Goal: Task Accomplishment & Management: Complete application form

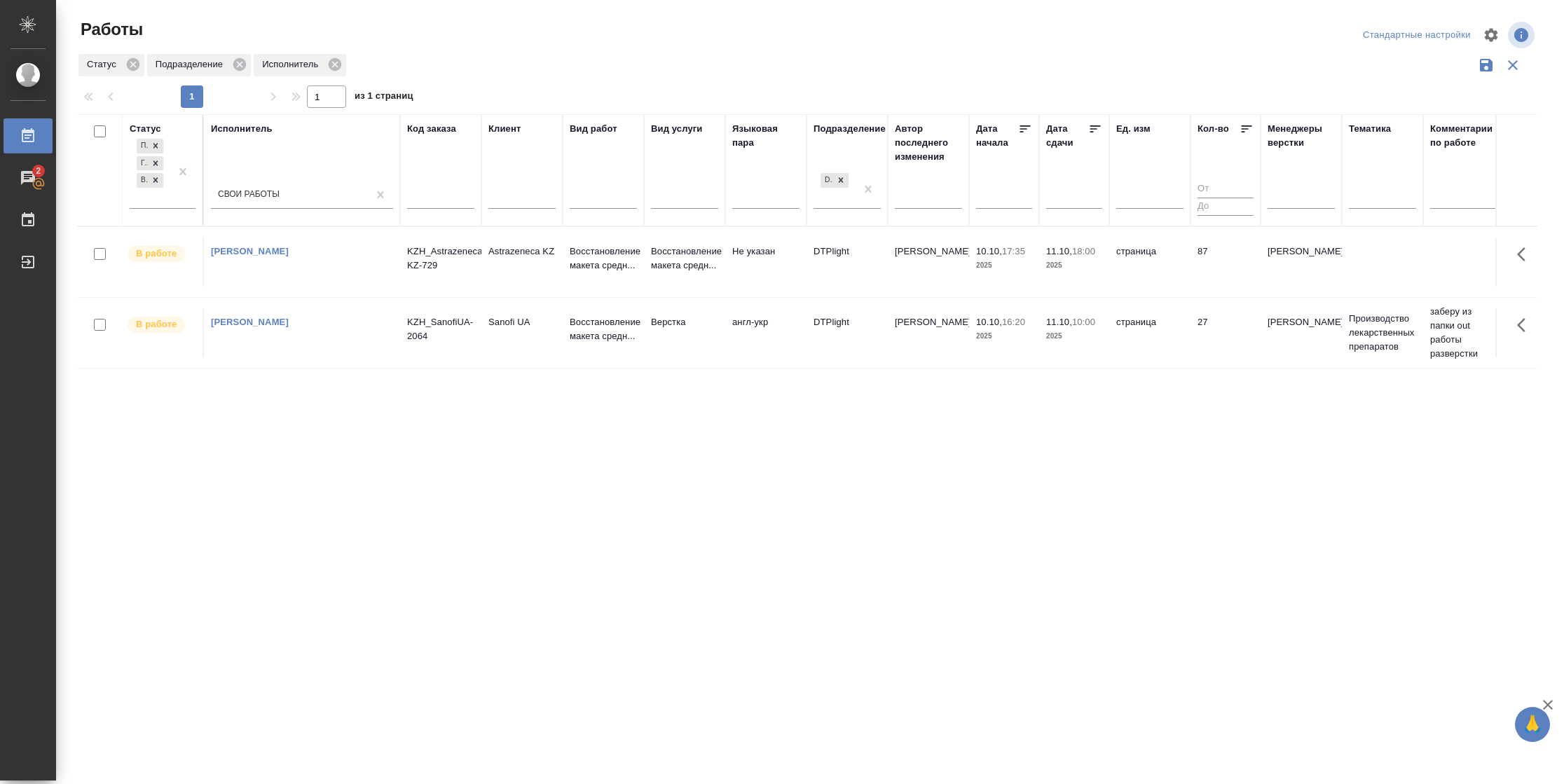
click at [1203, 270] on td "87" at bounding box center [1225, 262] width 70 height 49
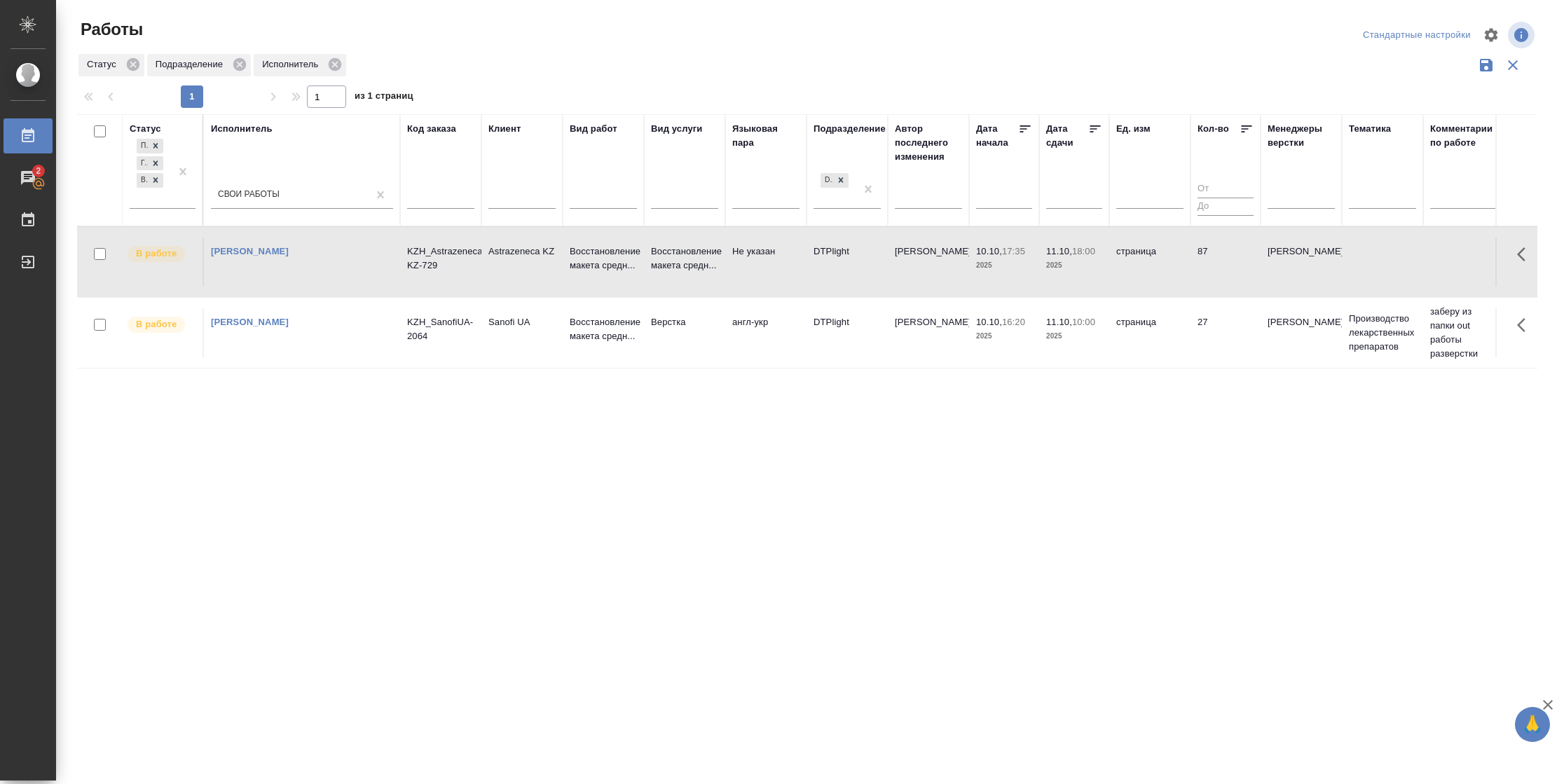
click at [1214, 341] on td "27" at bounding box center [1225, 333] width 70 height 49
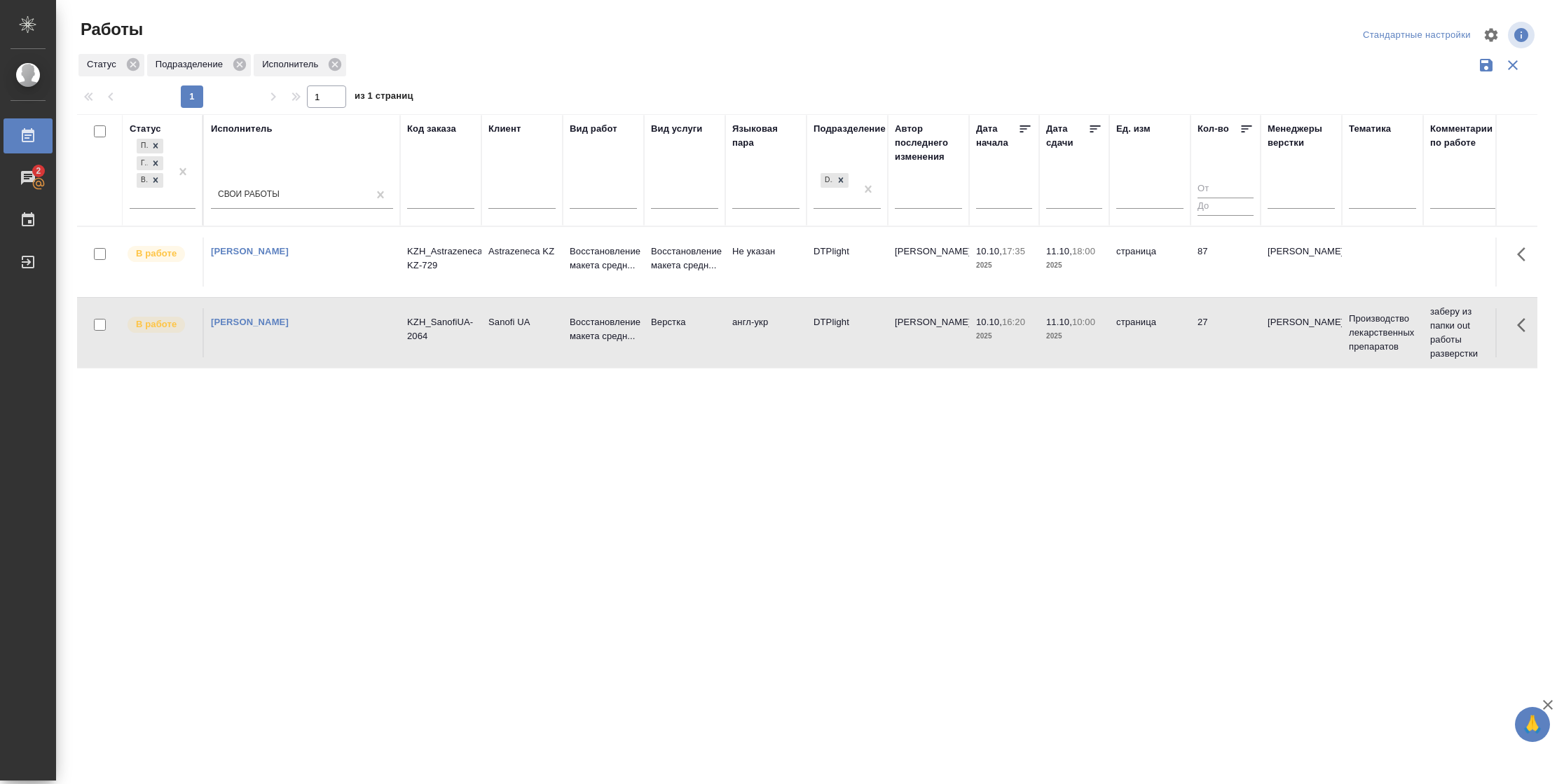
click at [1214, 341] on td "27" at bounding box center [1225, 333] width 70 height 49
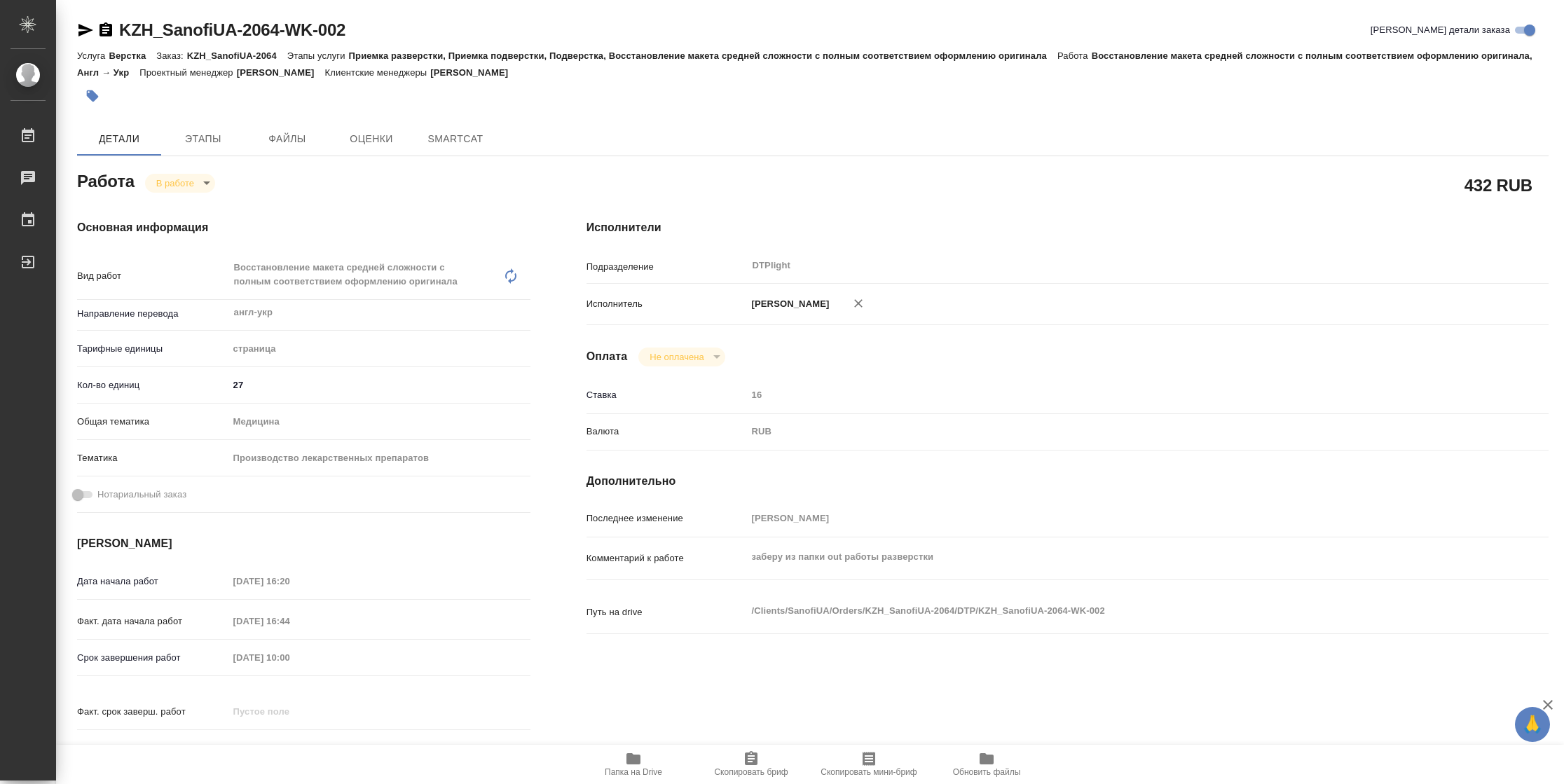
type textarea "x"
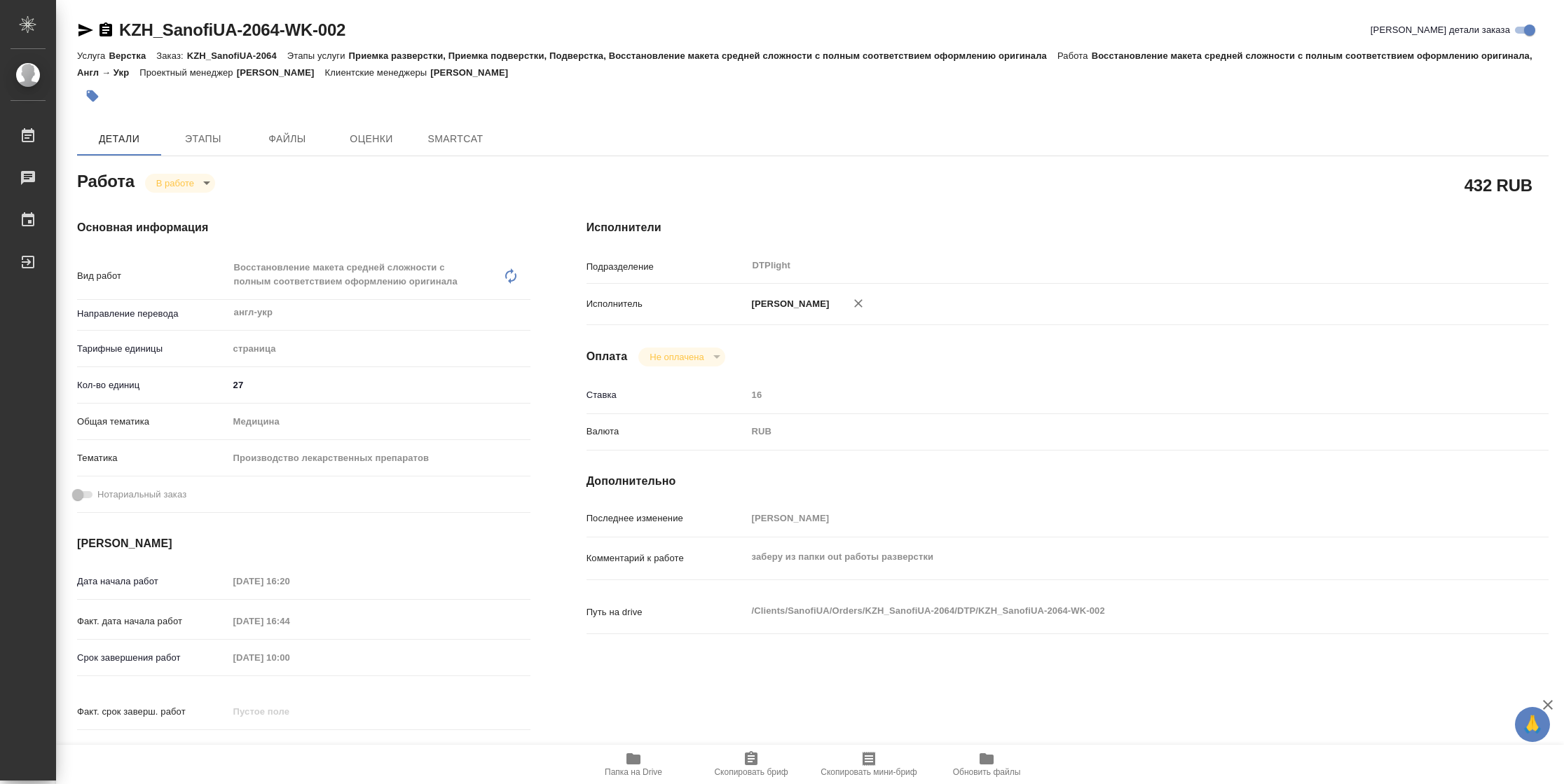
type textarea "x"
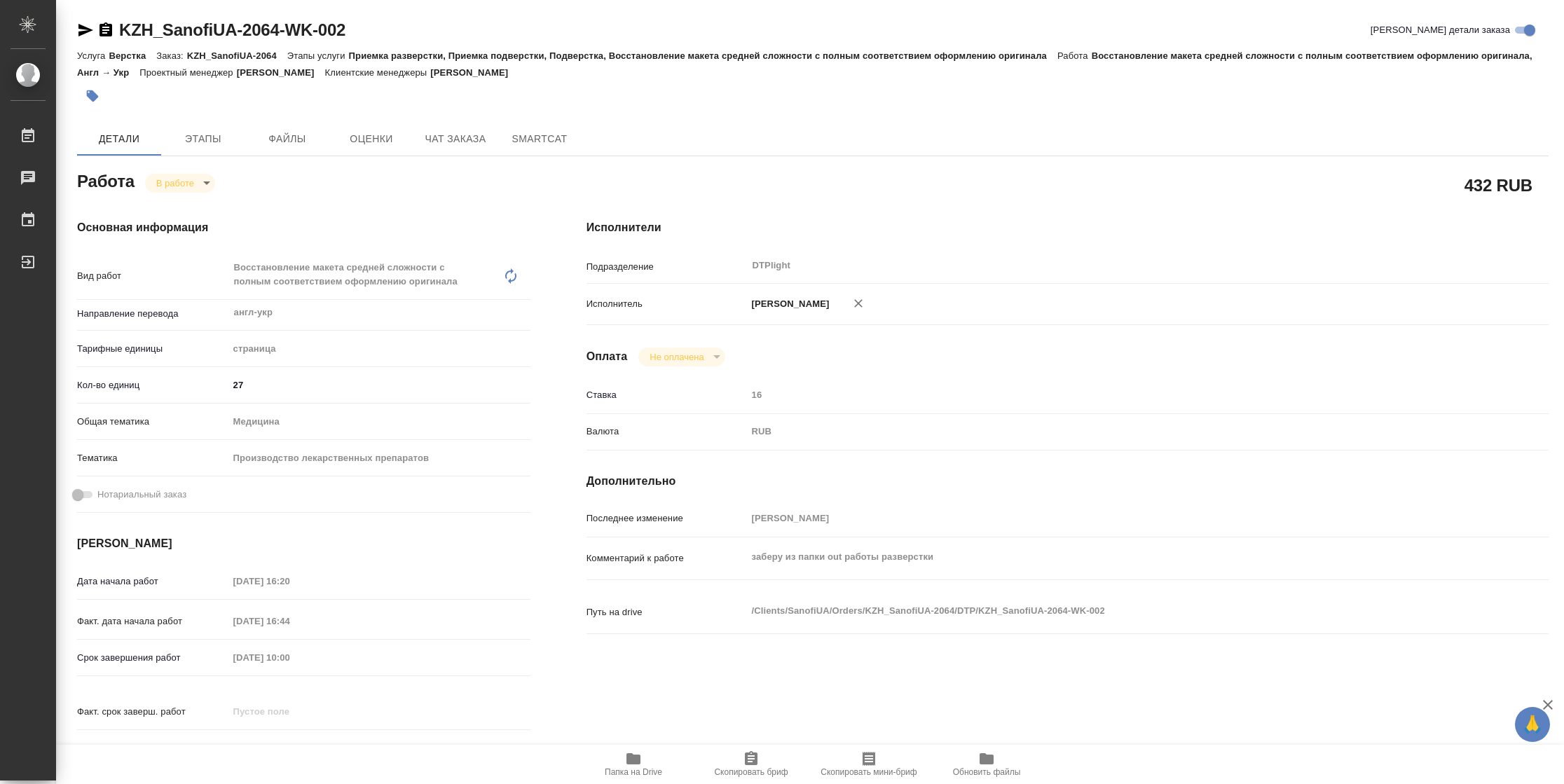
click at [655, 768] on span "Папка на Drive" at bounding box center [633, 772] width 57 height 10
type textarea "x"
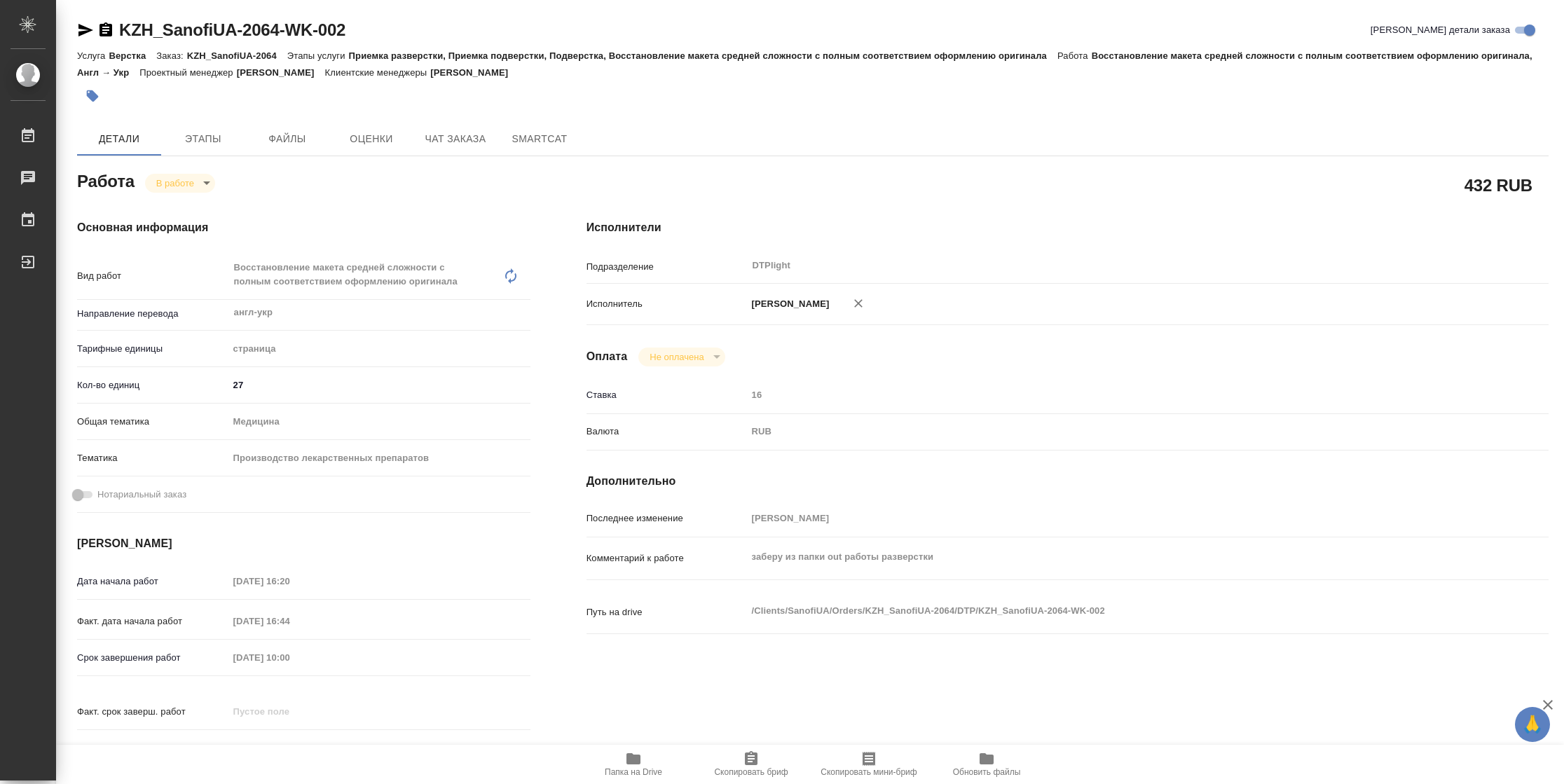
type textarea "x"
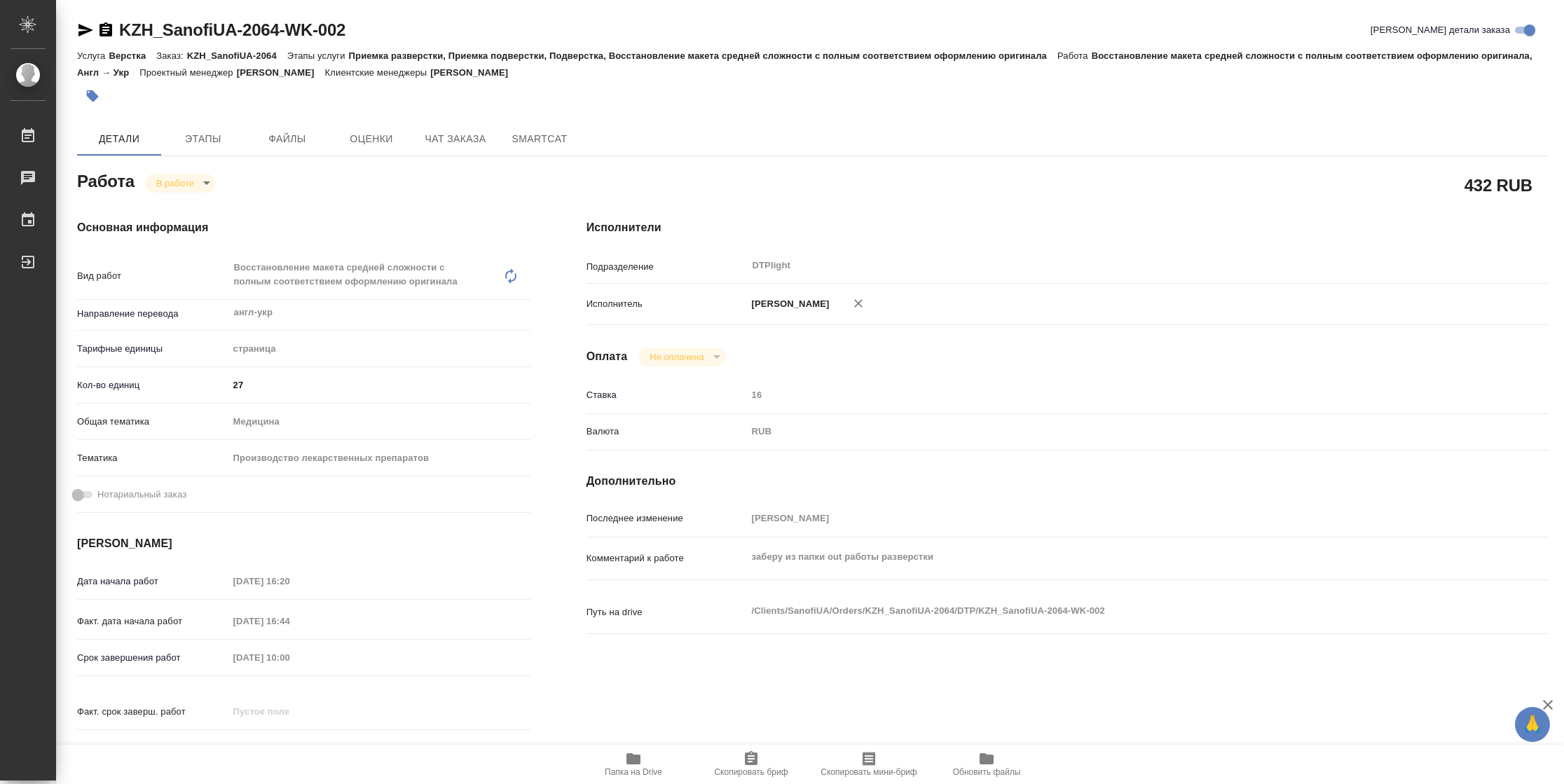
type textarea "x"
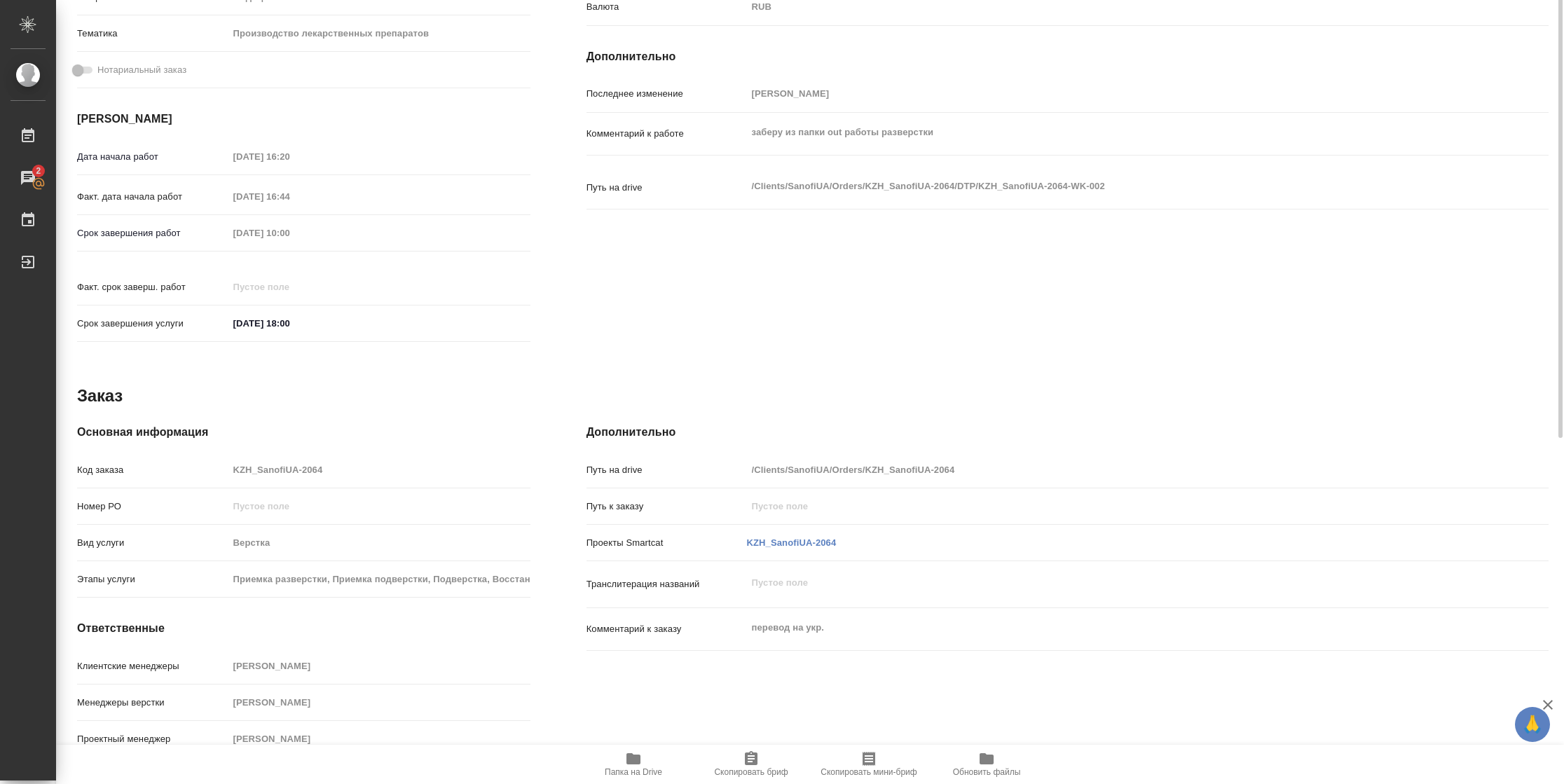
scroll to position [110, 0]
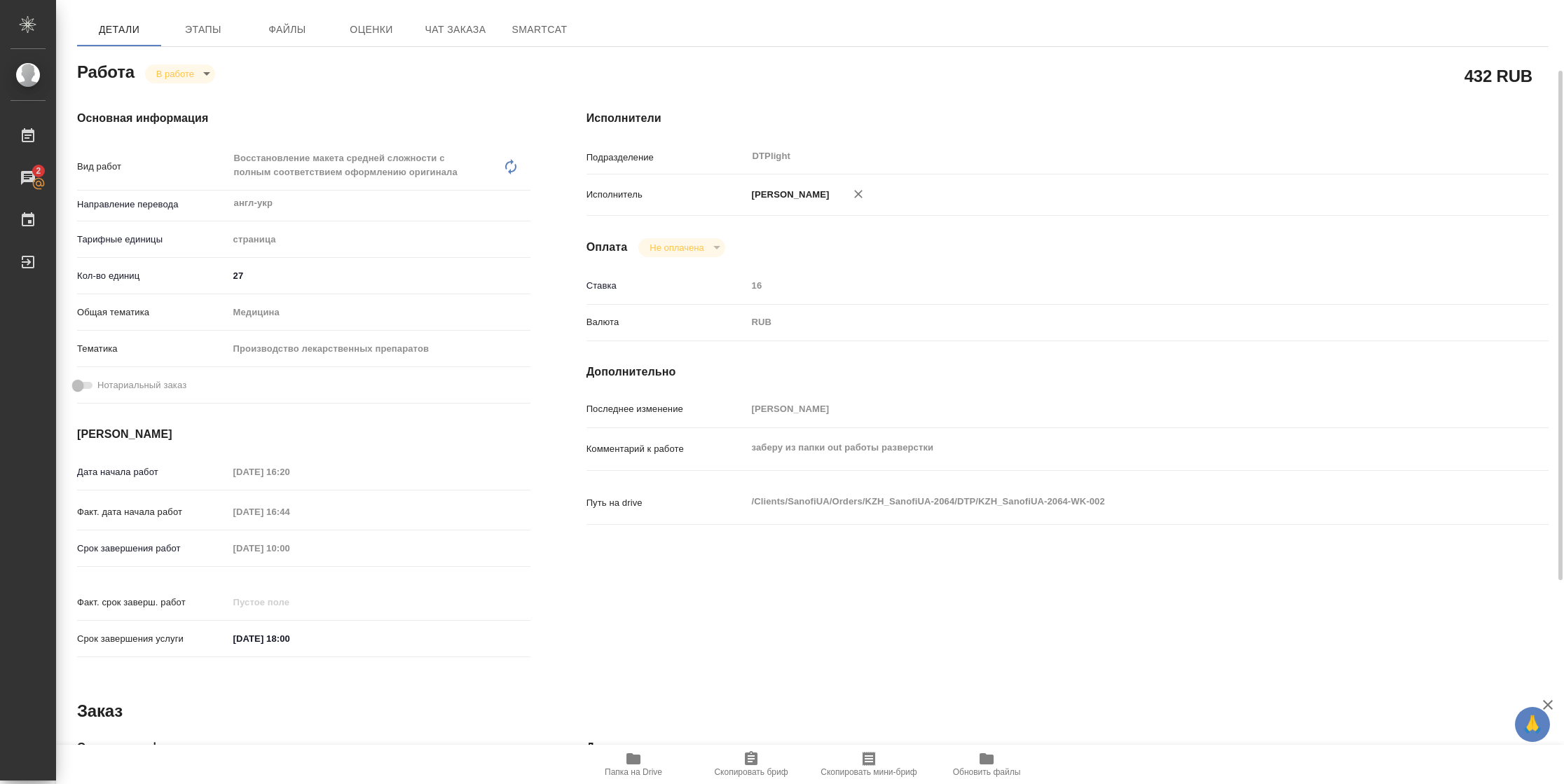
click at [187, 79] on body "🙏 .cls-1 fill:#fff; AWATERA Vasilyeva Natalia Работы 2 Чаты График Выйти KZH_Sa…" at bounding box center [782, 392] width 1564 height 784
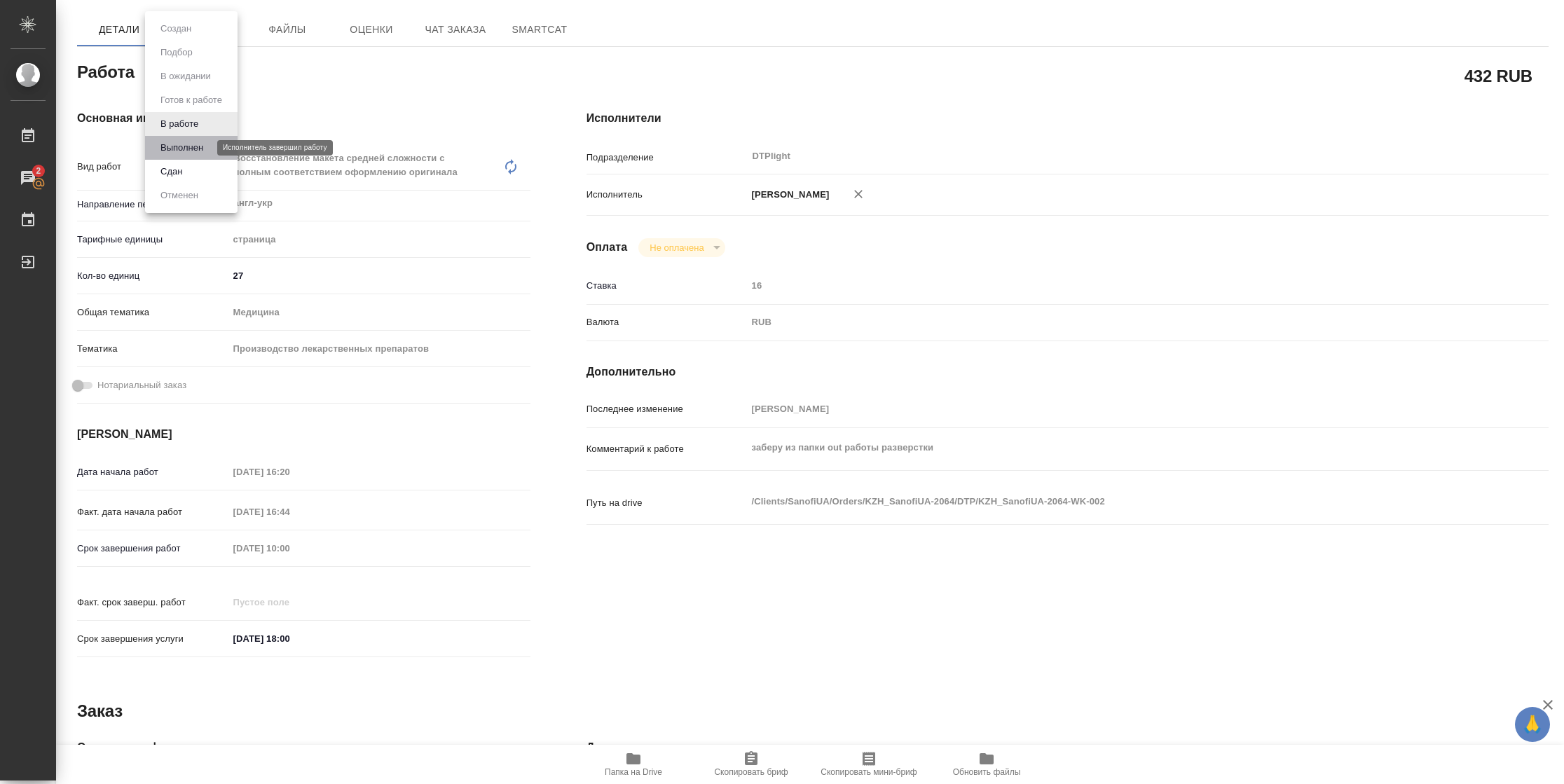
click at [187, 148] on button "Выполнен" at bounding box center [181, 148] width 51 height 15
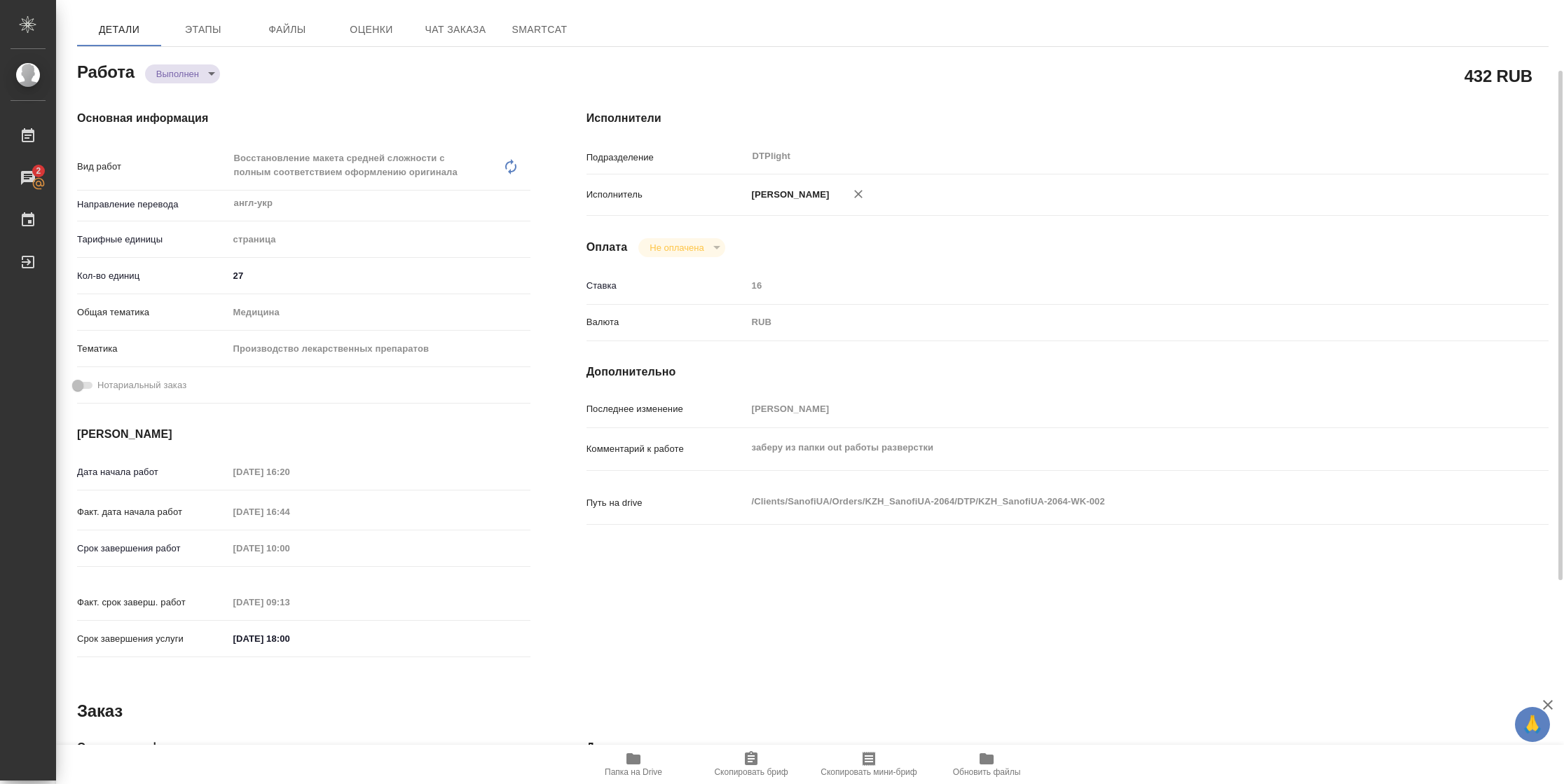
type textarea "x"
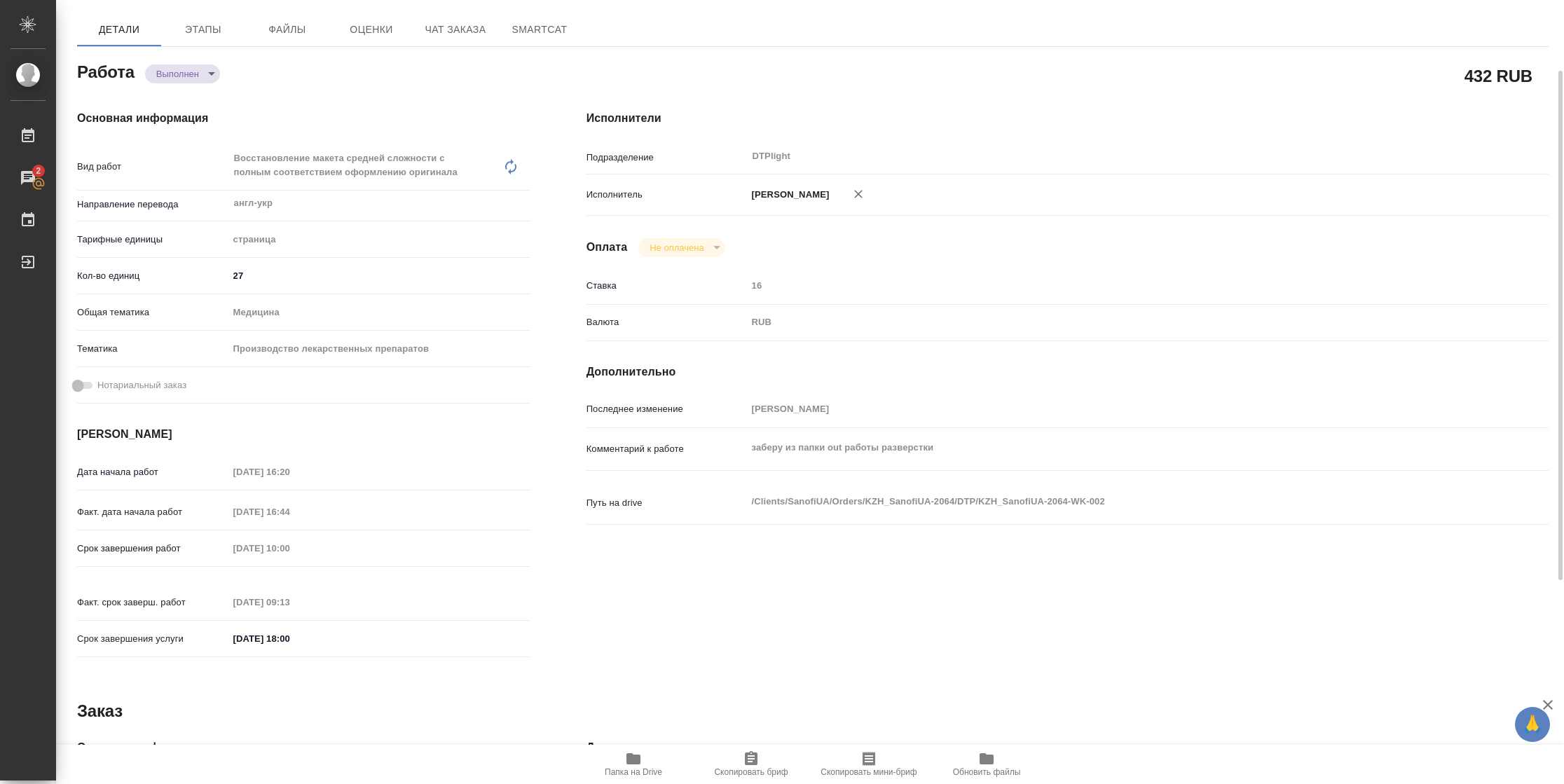
type textarea "x"
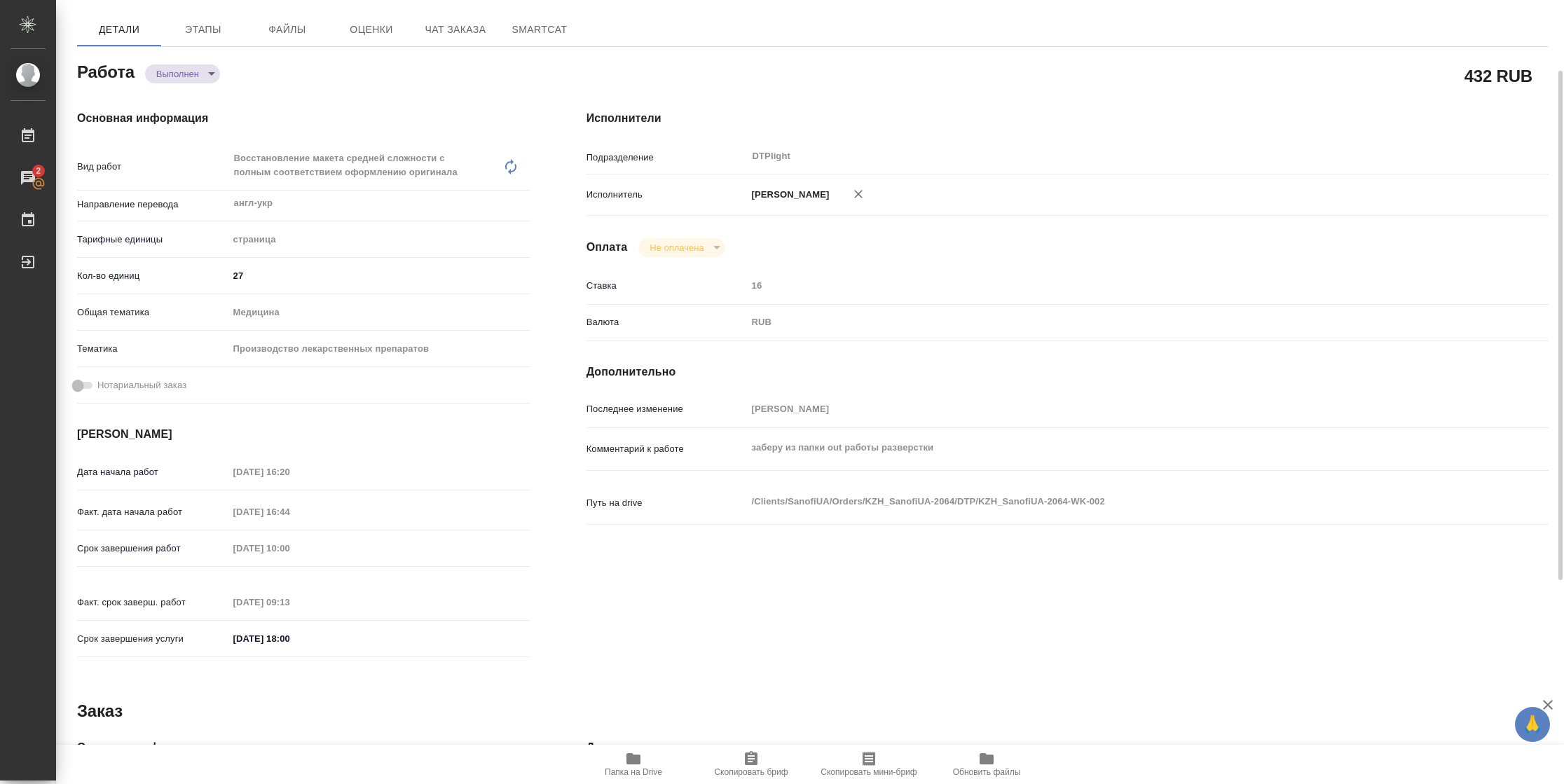
type textarea "x"
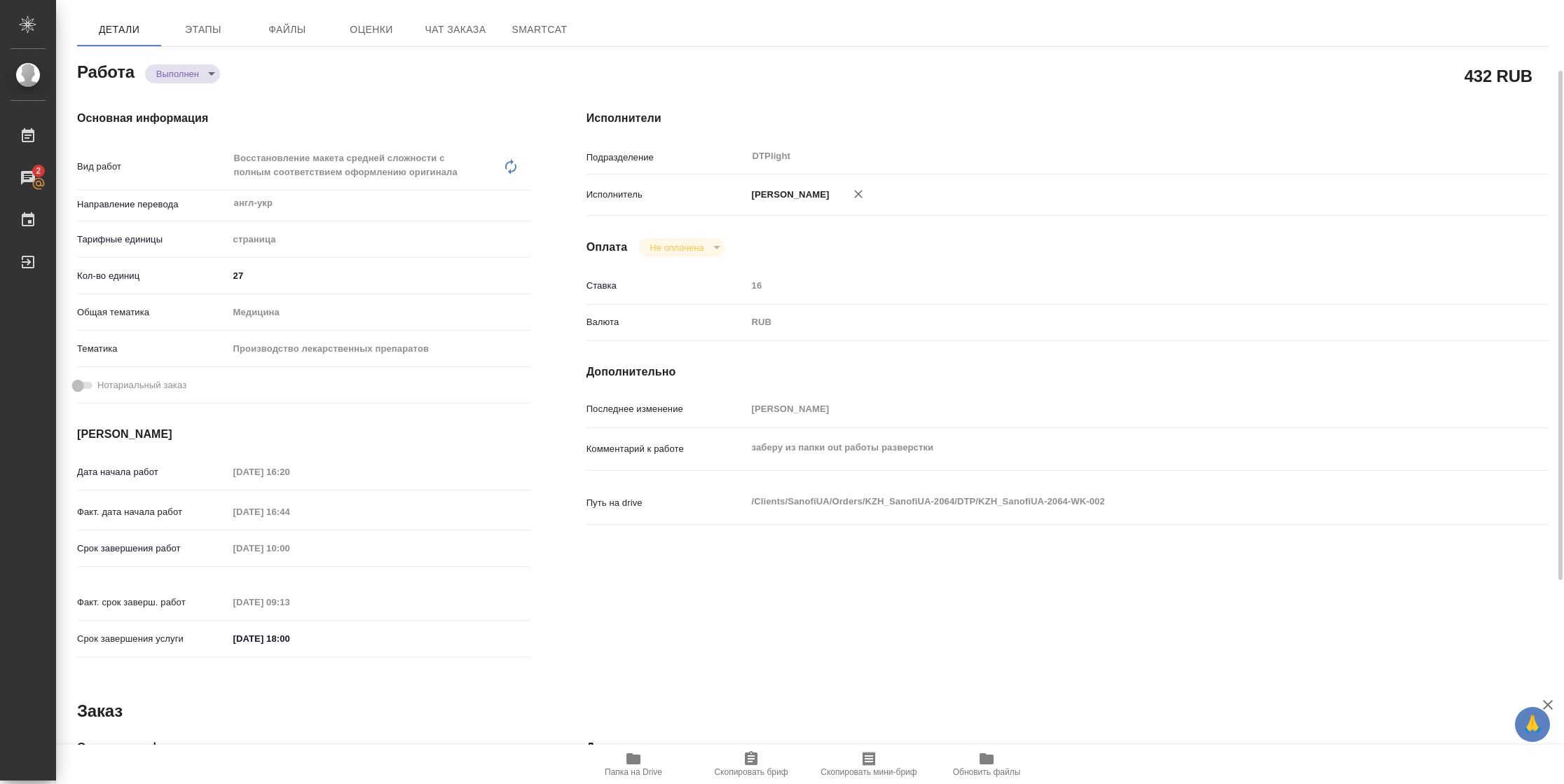
scroll to position [0, 0]
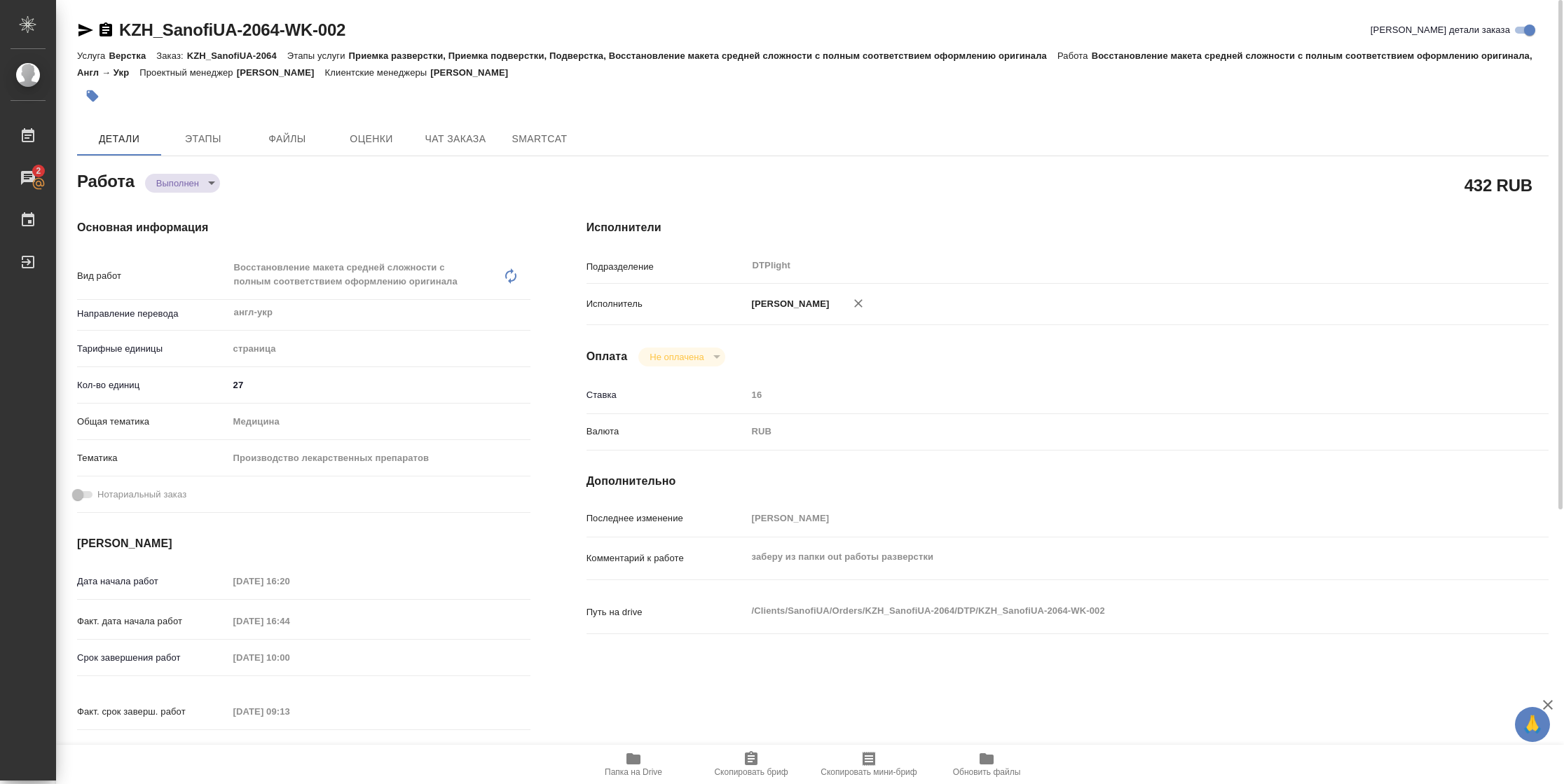
click at [92, 25] on icon "button" at bounding box center [86, 30] width 17 height 17
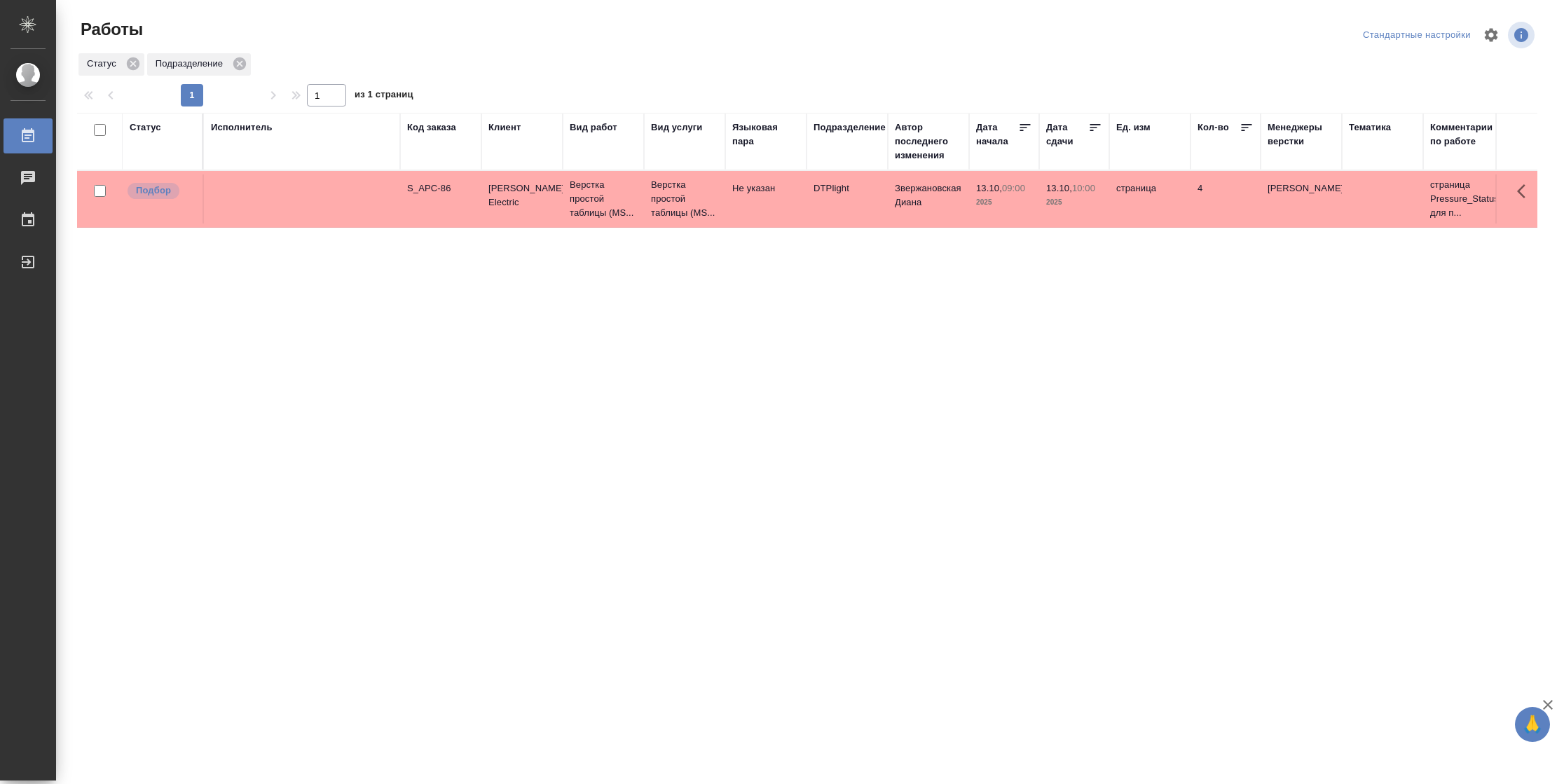
click at [142, 127] on div "Статус" at bounding box center [145, 127] width 32 height 14
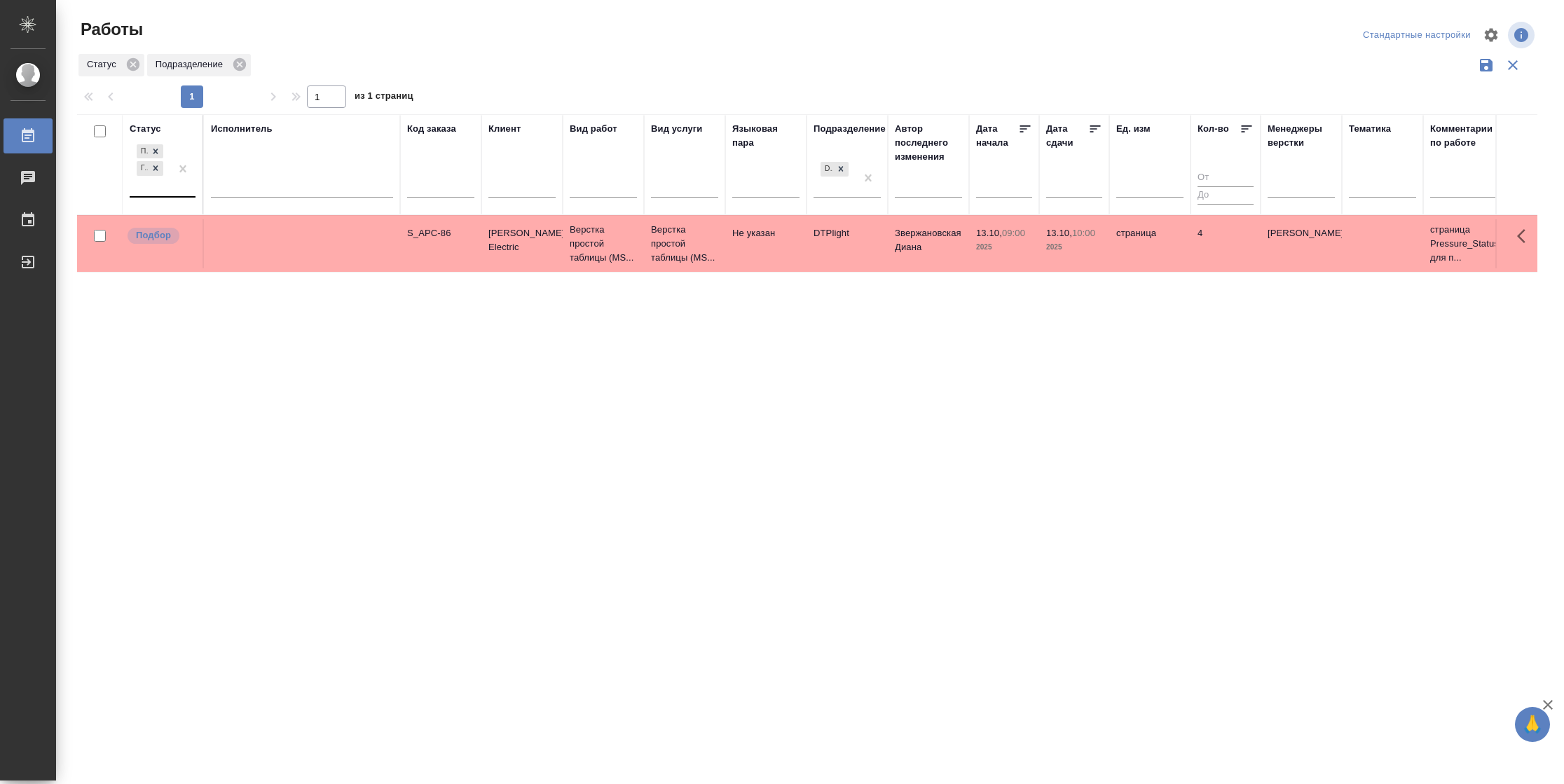
click at [166, 196] on div "Подбор Готов к работе" at bounding box center [150, 168] width 41 height 55
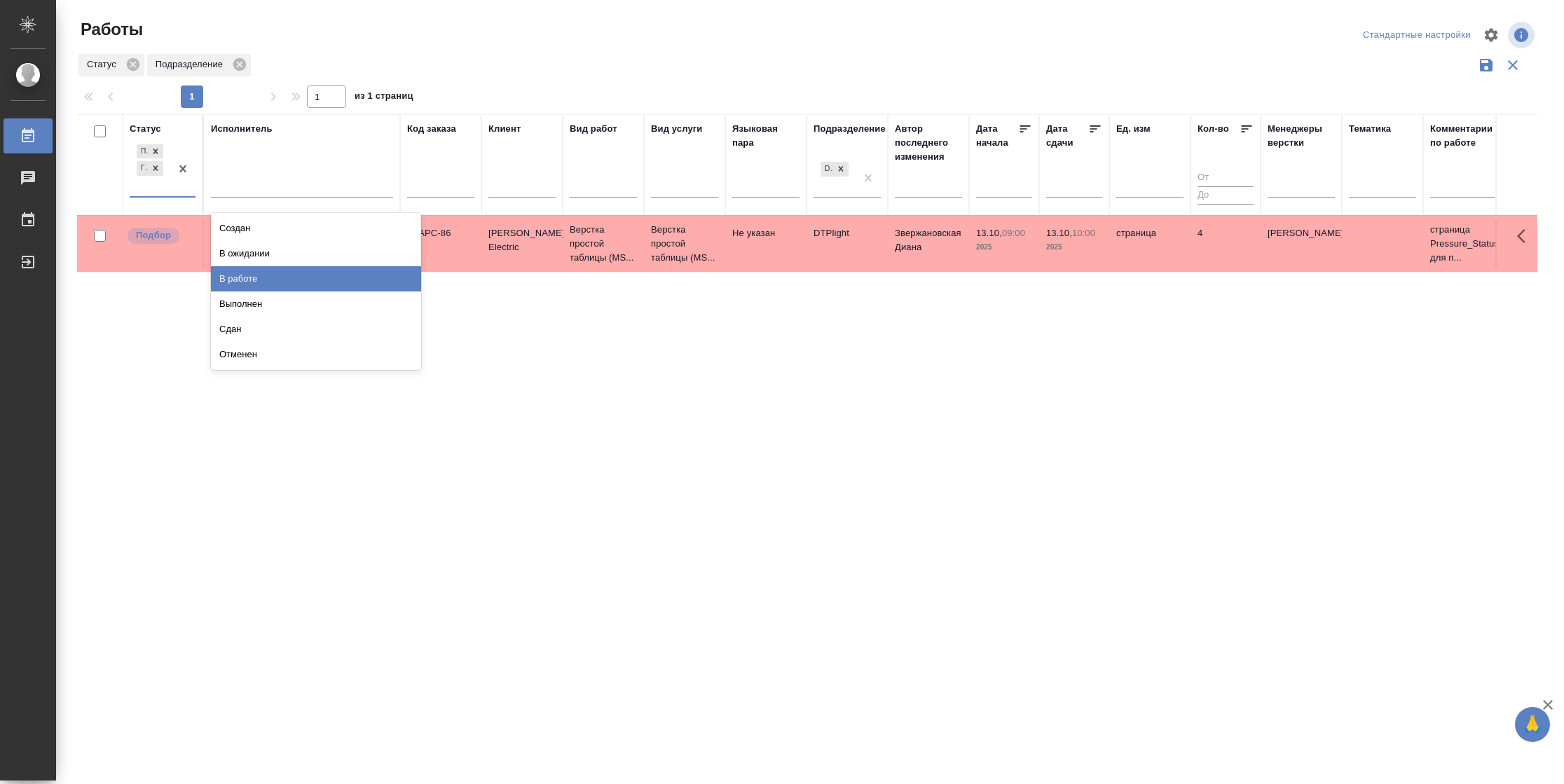
drag, startPoint x: 262, startPoint y: 285, endPoint x: 263, endPoint y: 269, distance: 16.0
click at [262, 282] on div "В работе" at bounding box center [316, 279] width 210 height 25
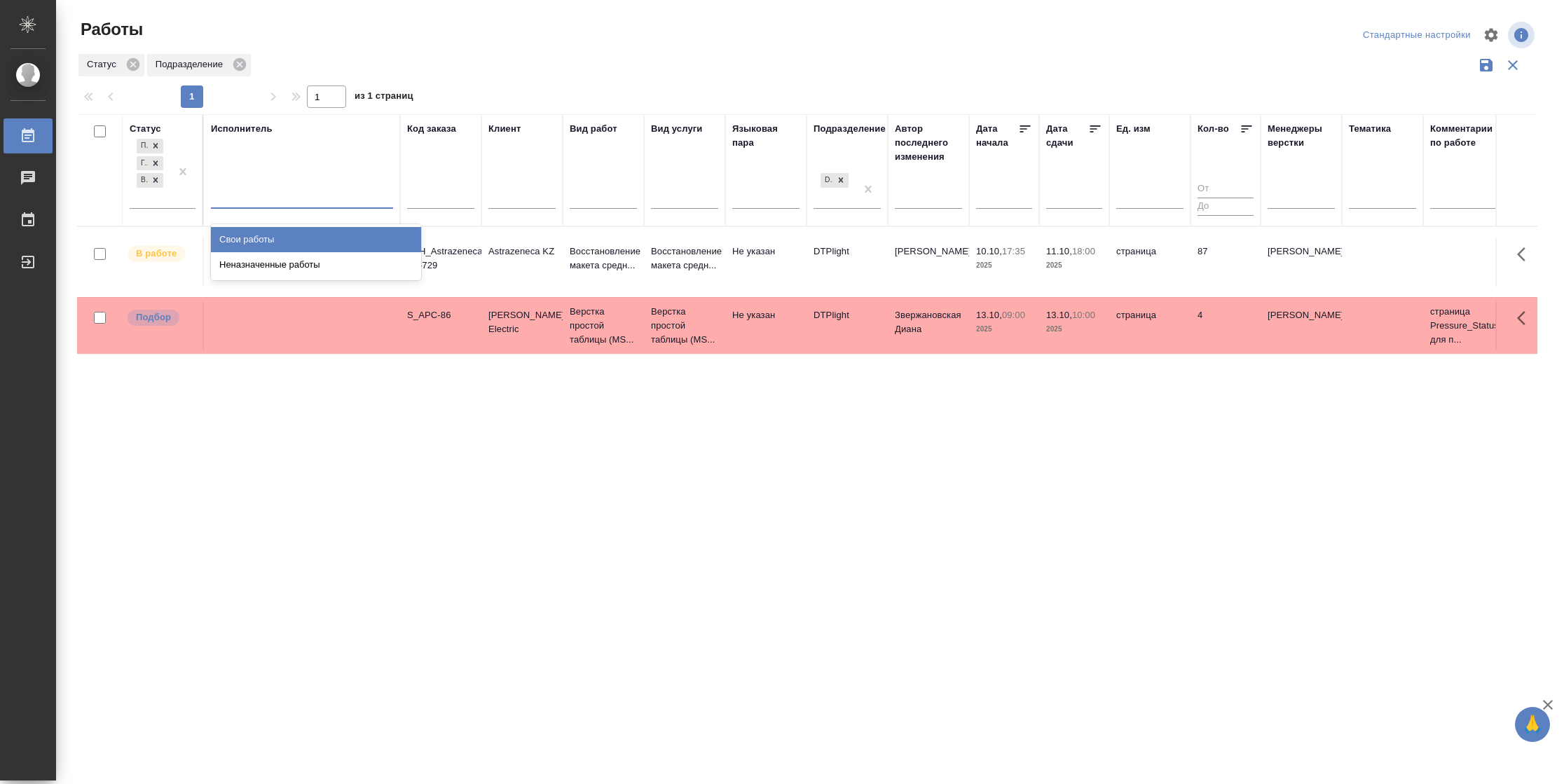
click at [270, 198] on div at bounding box center [302, 194] width 182 height 20
click at [274, 234] on div "Свои работы" at bounding box center [316, 239] width 210 height 25
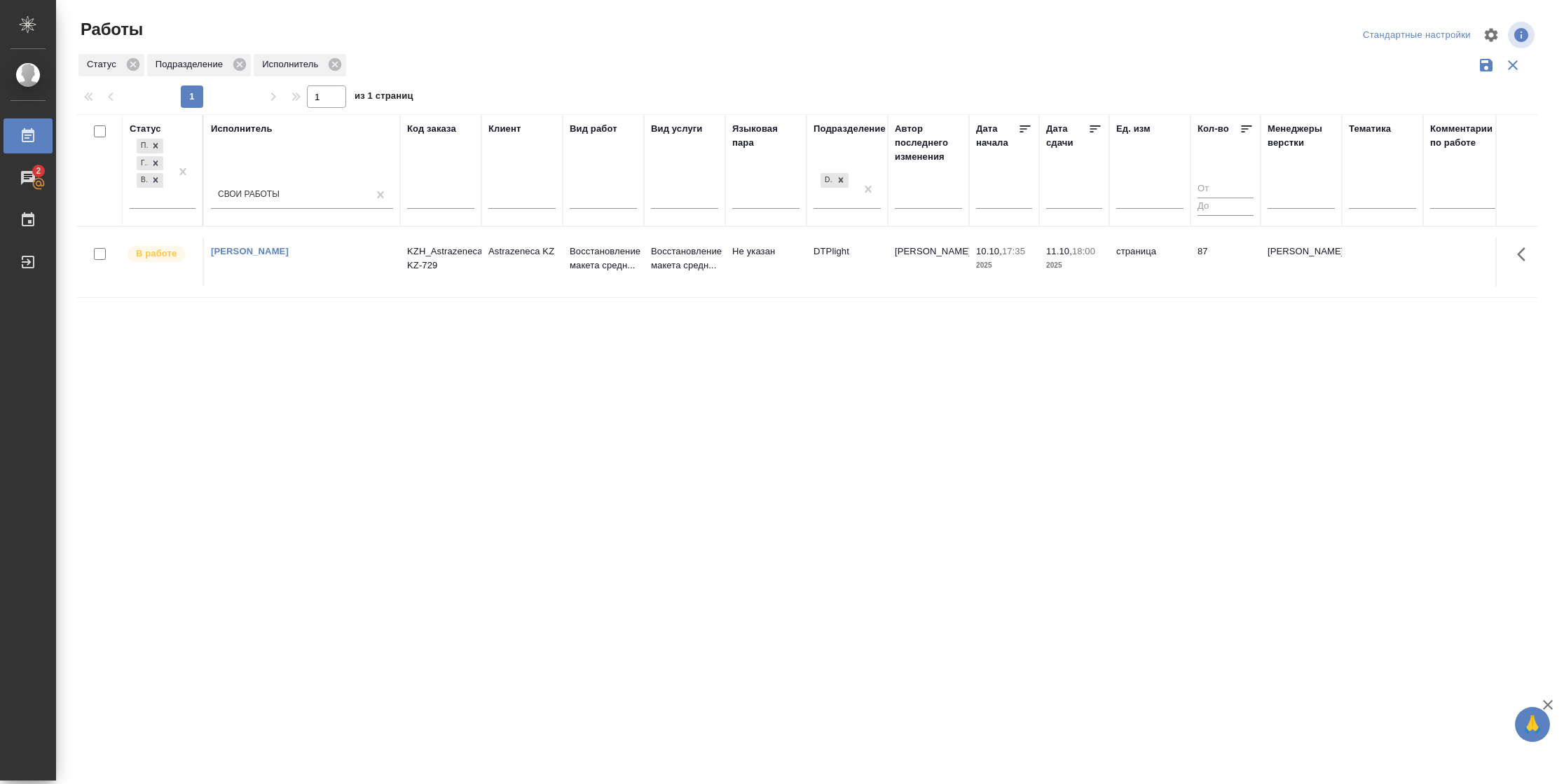
click at [1236, 278] on td "87" at bounding box center [1225, 262] width 70 height 49
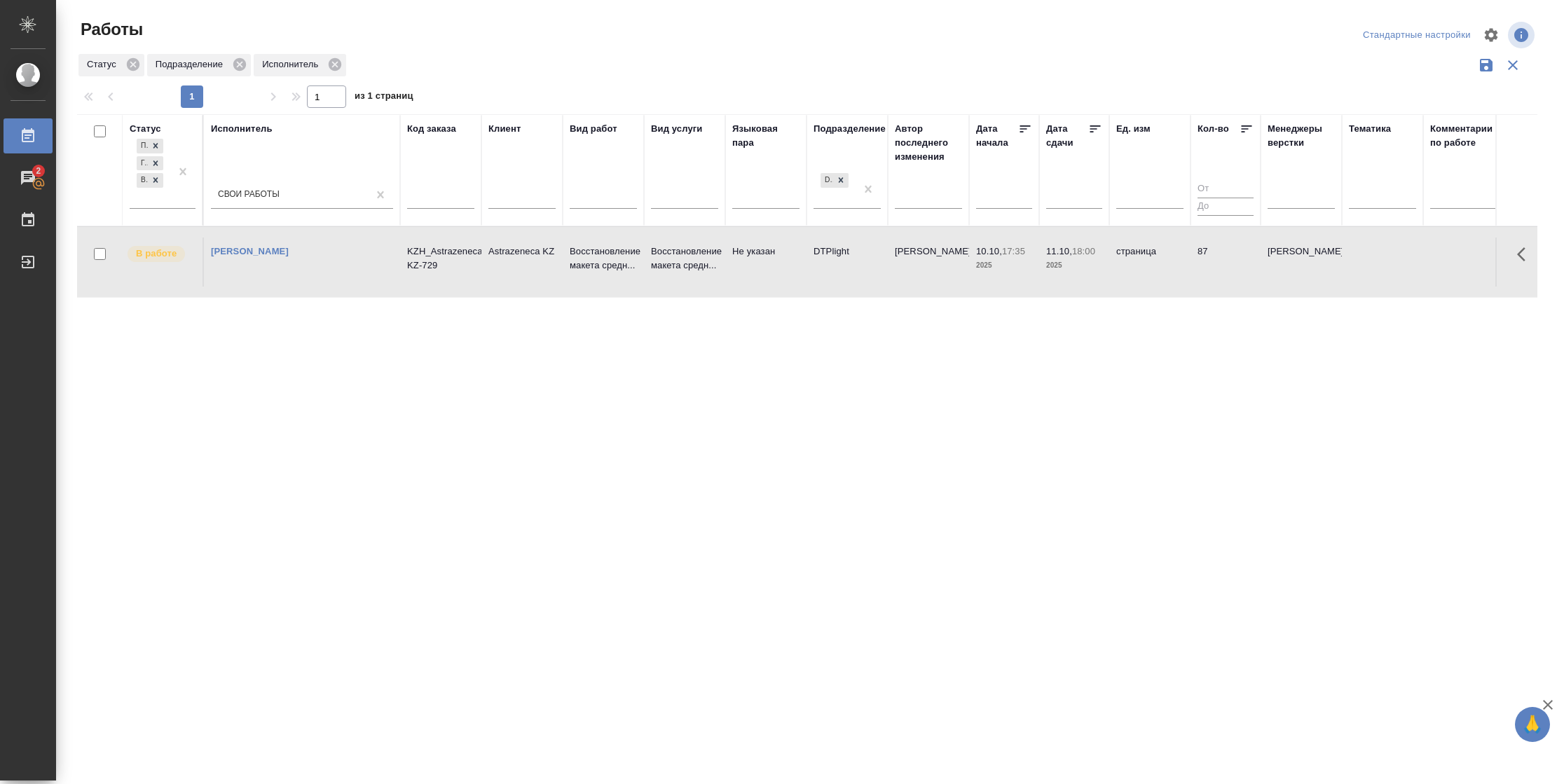
click at [1236, 278] on td "87" at bounding box center [1225, 262] width 70 height 49
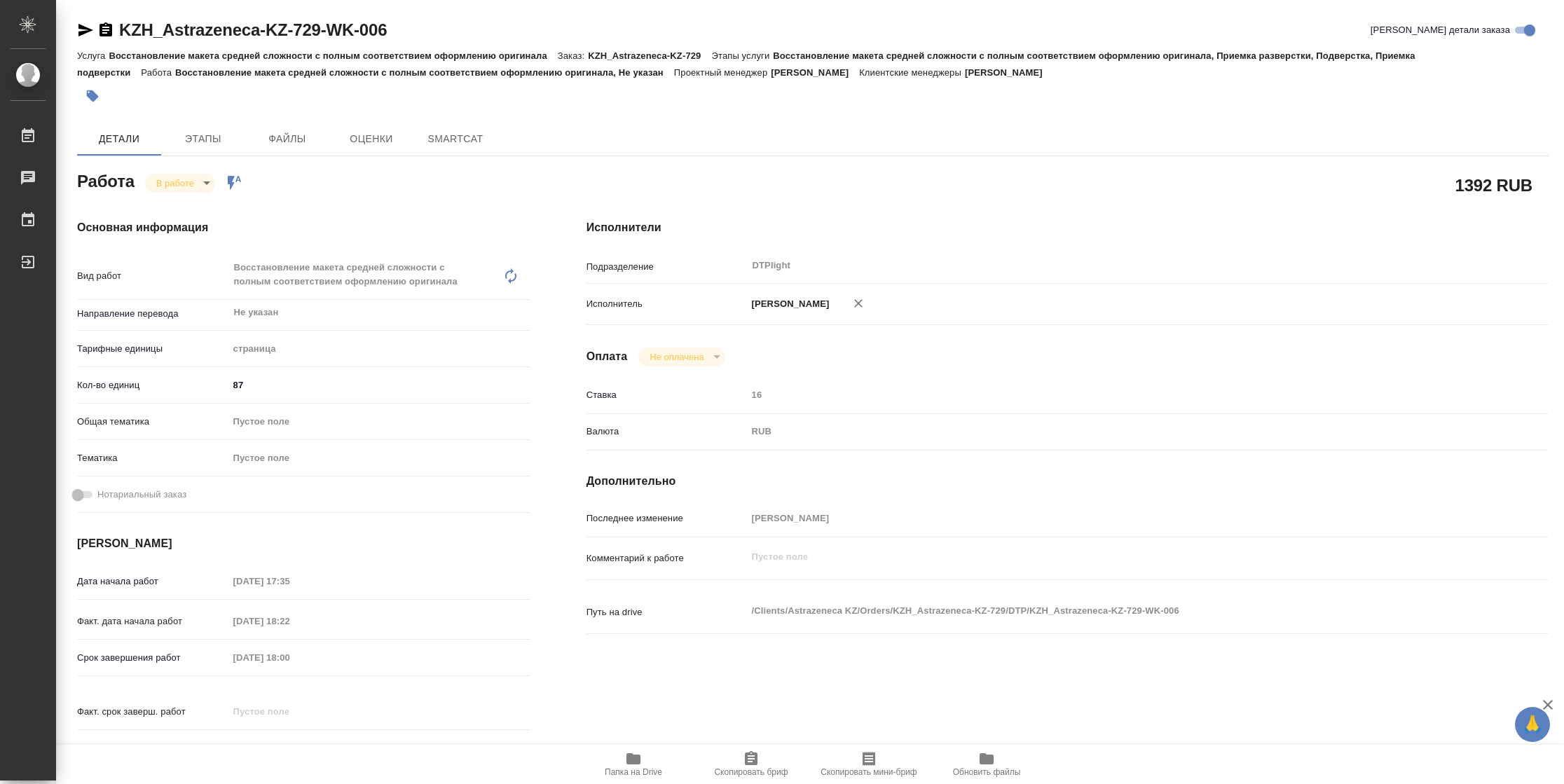
type textarea "x"
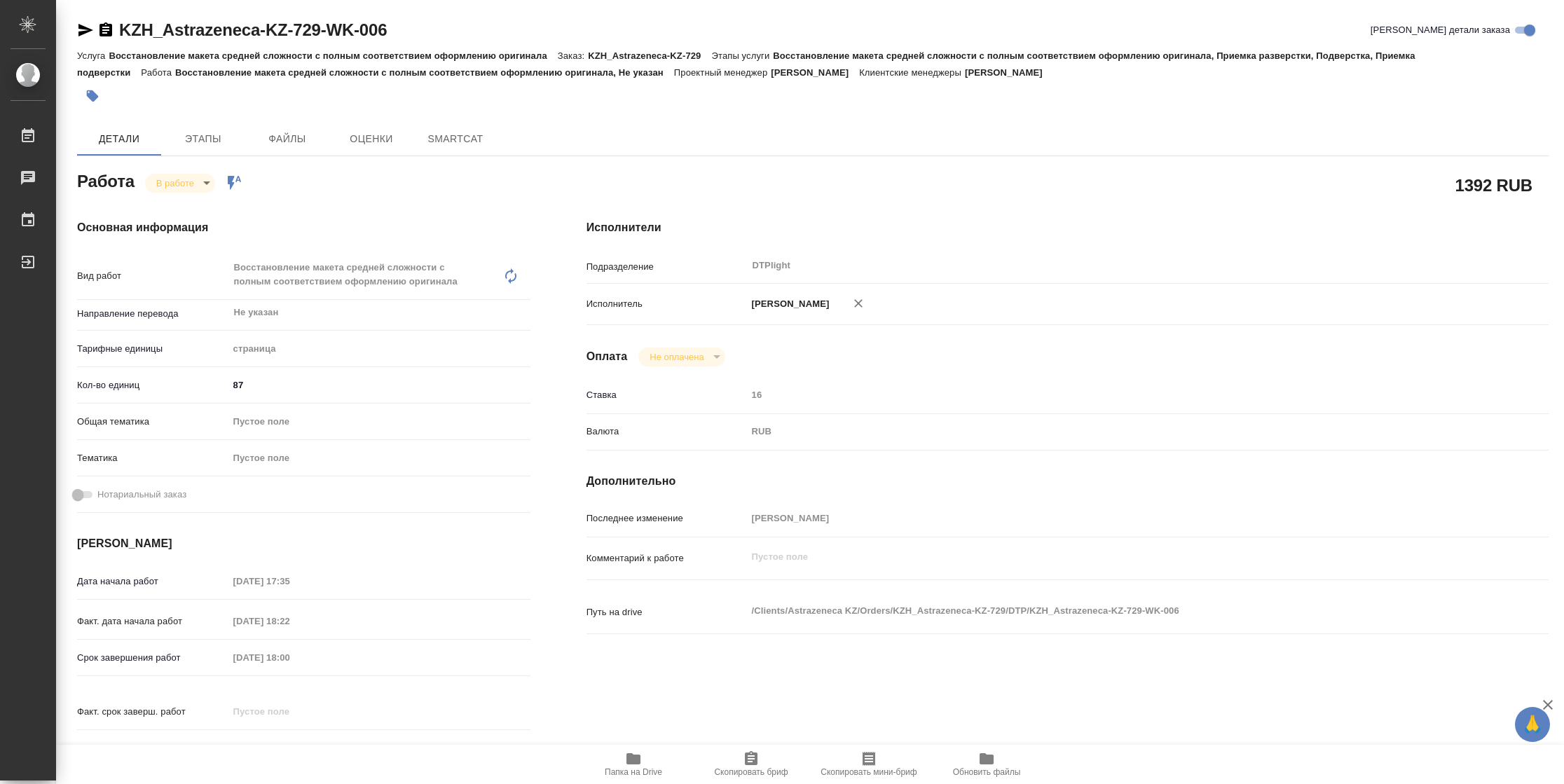
type textarea "x"
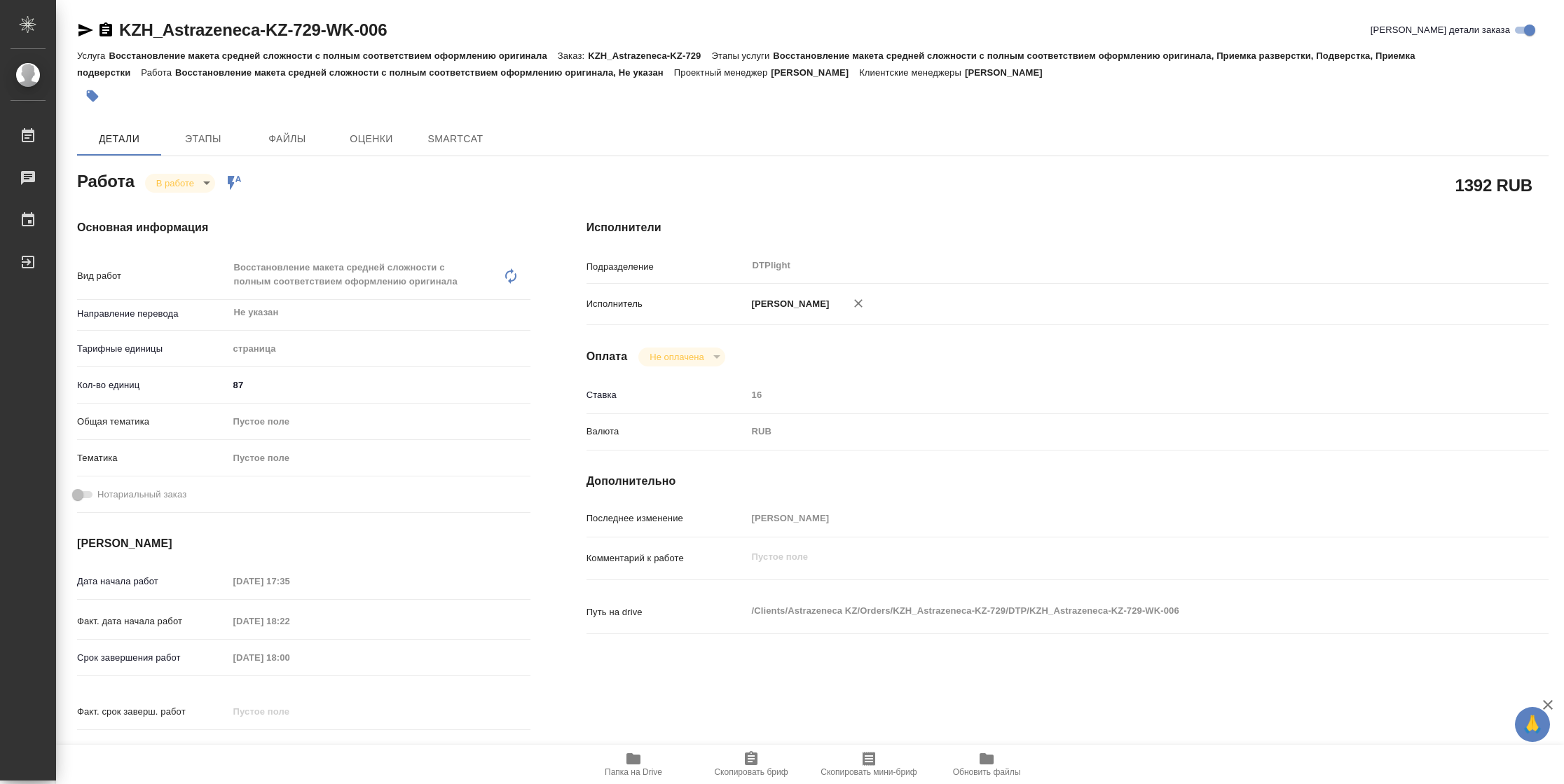
type textarea "x"
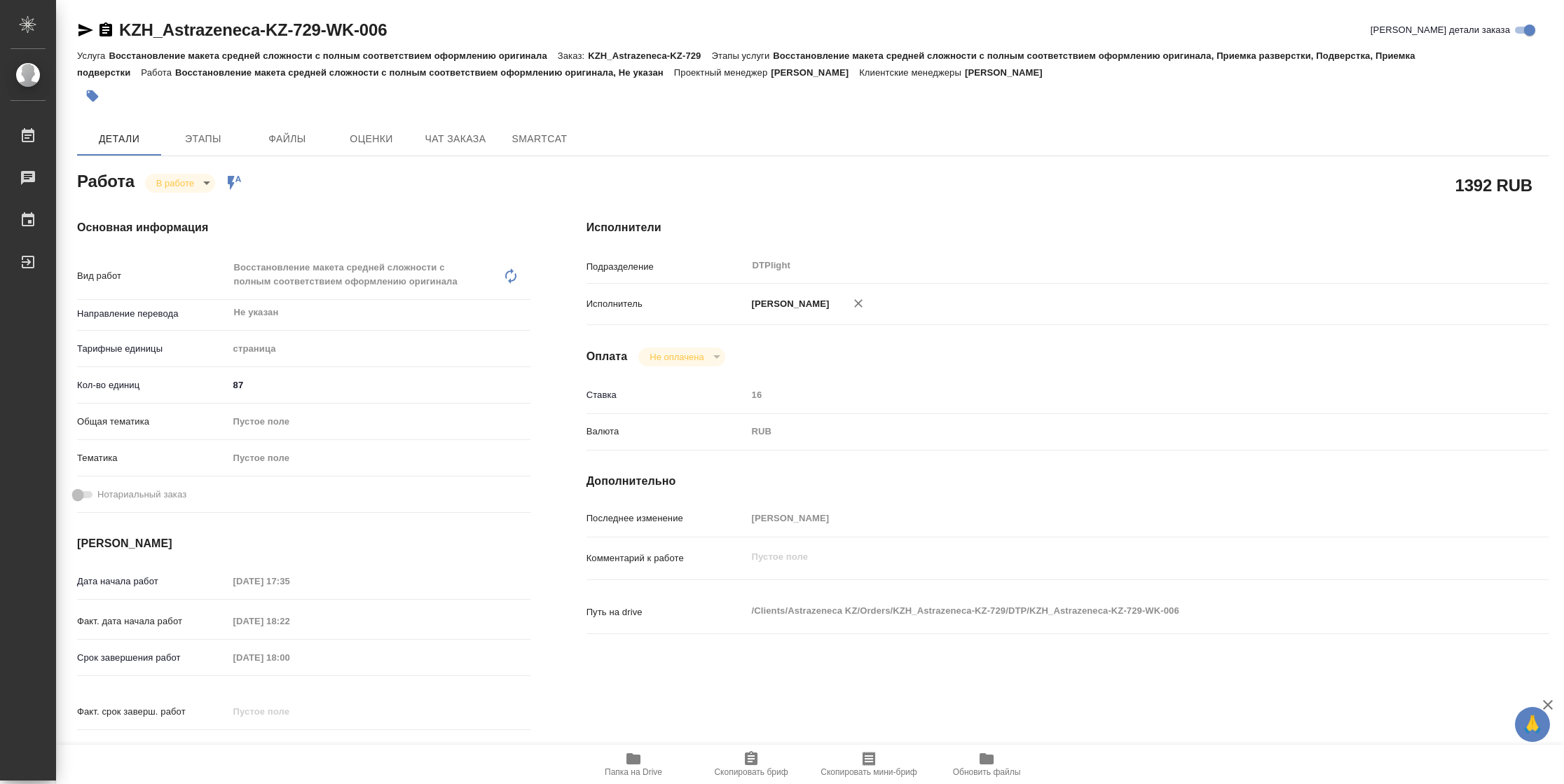
type textarea "x"
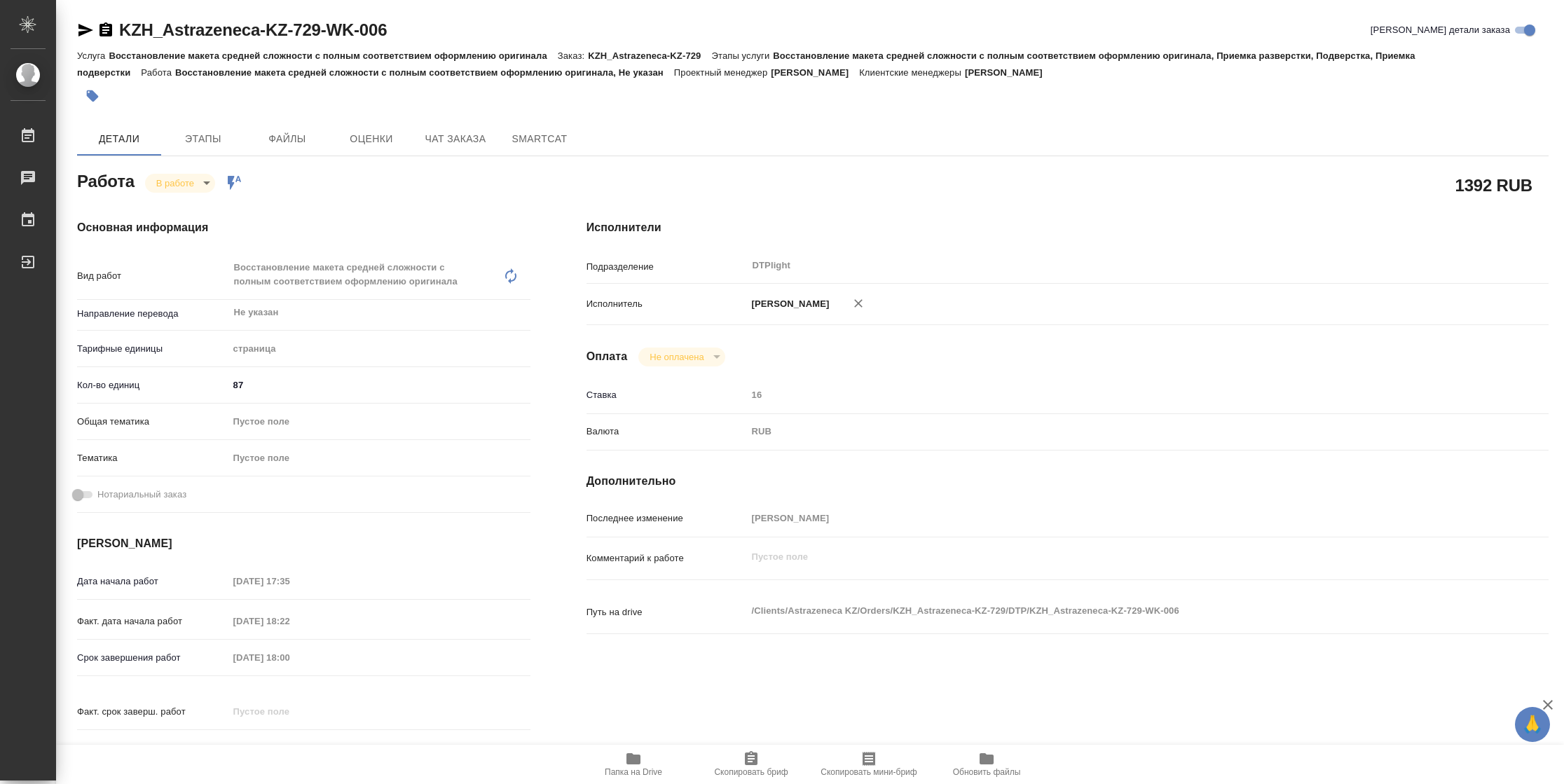
type textarea "x"
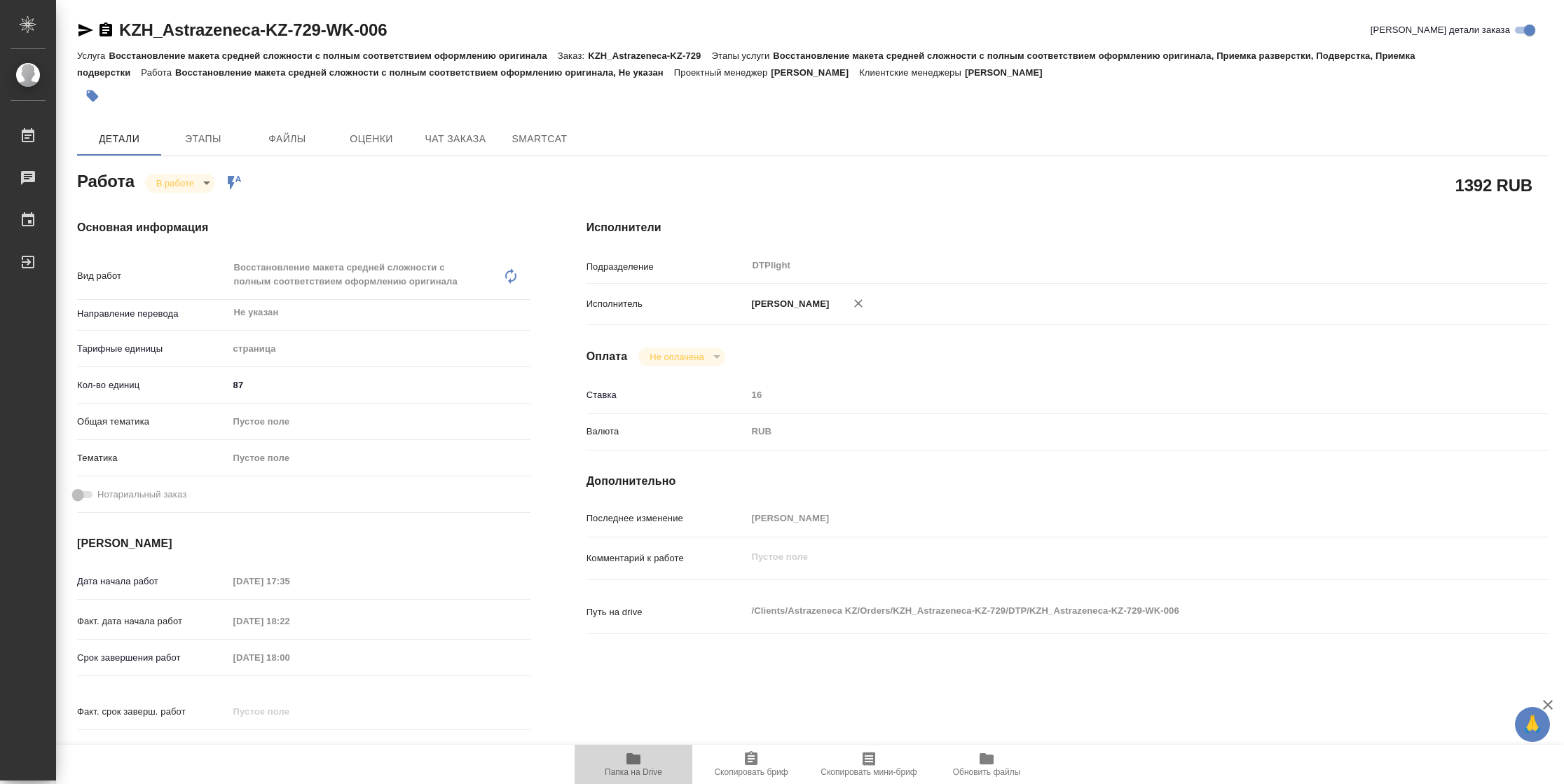
click at [628, 762] on icon "button" at bounding box center [634, 759] width 14 height 12
